Goal: Task Accomplishment & Management: Use online tool/utility

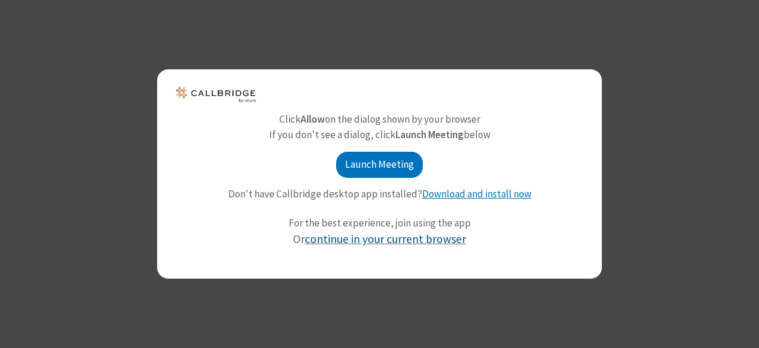
click at [411, 245] on link "continue in your current browser" at bounding box center [385, 239] width 161 height 14
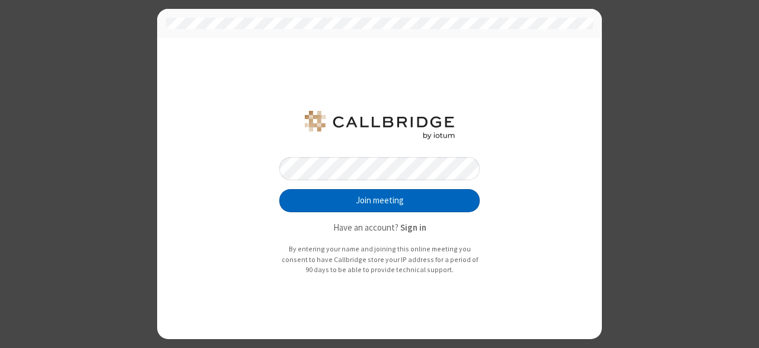
click at [454, 195] on button "Join meeting" at bounding box center [379, 201] width 201 height 24
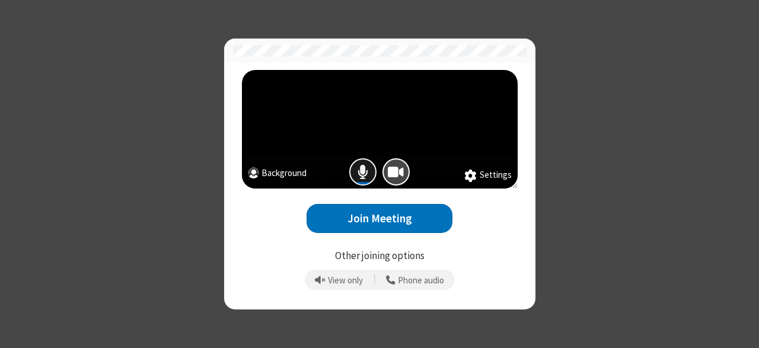
click at [358, 166] on span "Mic is on" at bounding box center [363, 171] width 11 height 17
click at [396, 168] on span "Camera is on" at bounding box center [396, 171] width 16 height 17
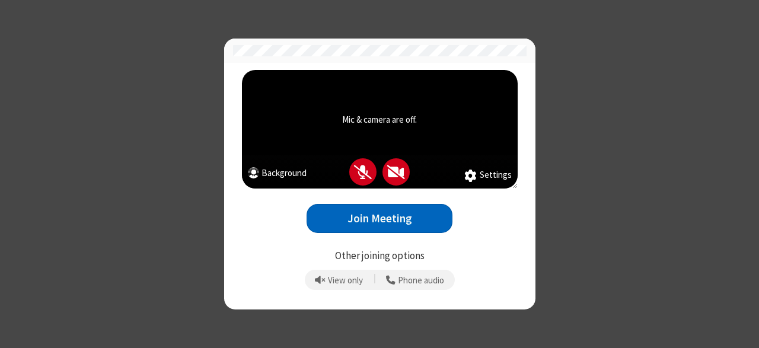
click at [396, 212] on button "Join Meeting" at bounding box center [380, 218] width 146 height 29
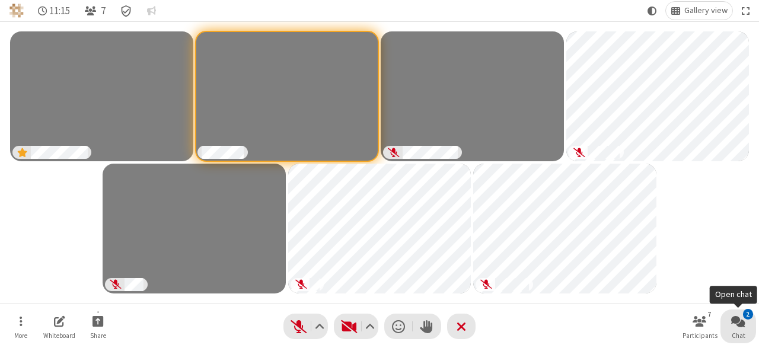
click at [732, 325] on span "Open chat" at bounding box center [739, 321] width 14 height 15
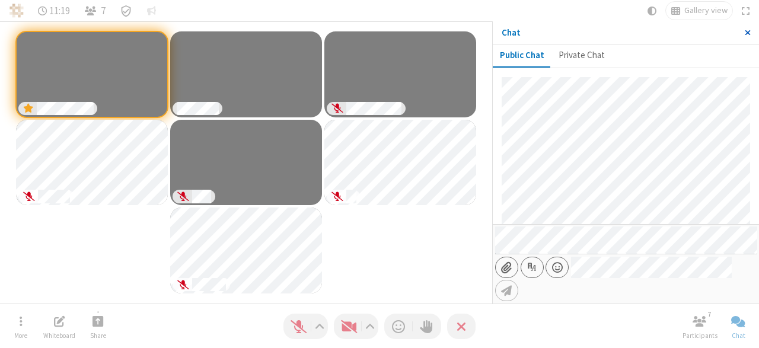
click at [743, 32] on button "Close sidebar" at bounding box center [747, 32] width 23 height 23
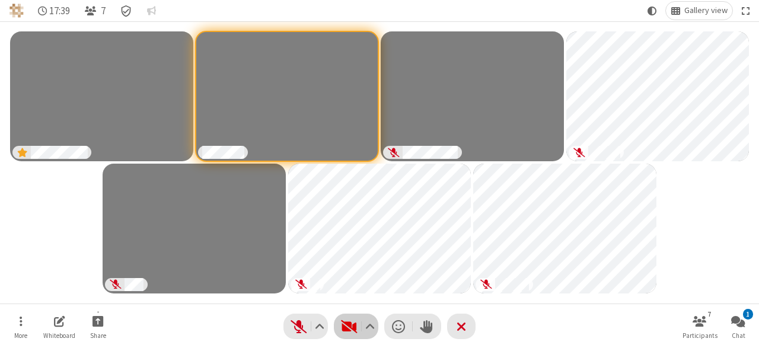
click at [350, 322] on span "Start video (Alt+V)" at bounding box center [349, 326] width 18 height 17
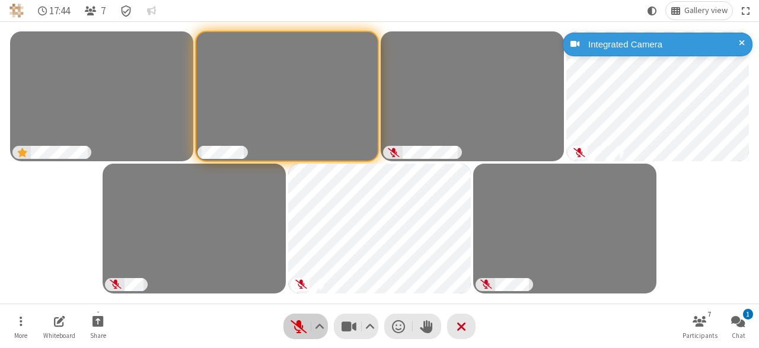
click at [298, 323] on span "Unmute (Alt+A)" at bounding box center [299, 326] width 18 height 17
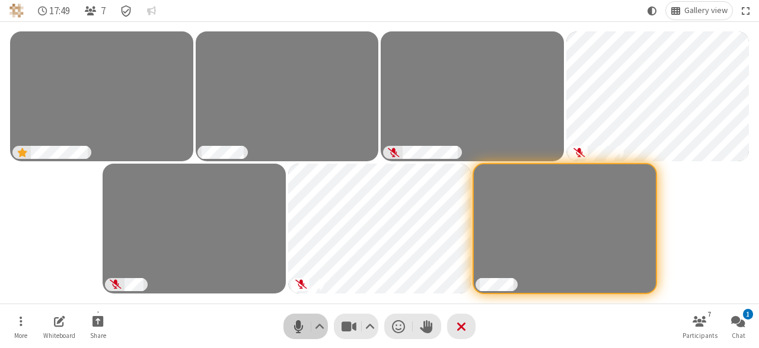
click at [300, 325] on span "Mute (Alt+A)" at bounding box center [299, 326] width 18 height 17
